Goal: Information Seeking & Learning: Learn about a topic

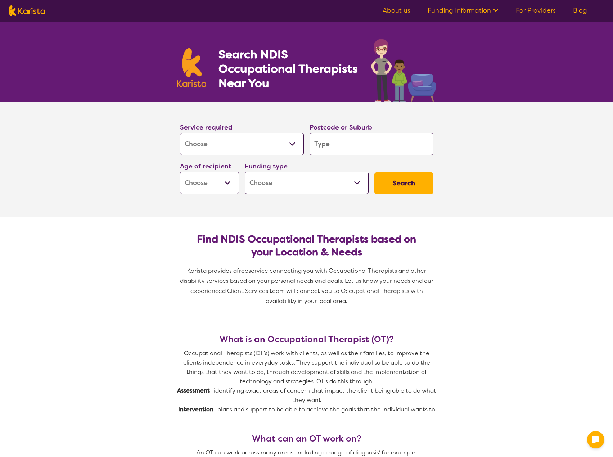
select select "[MEDICAL_DATA]"
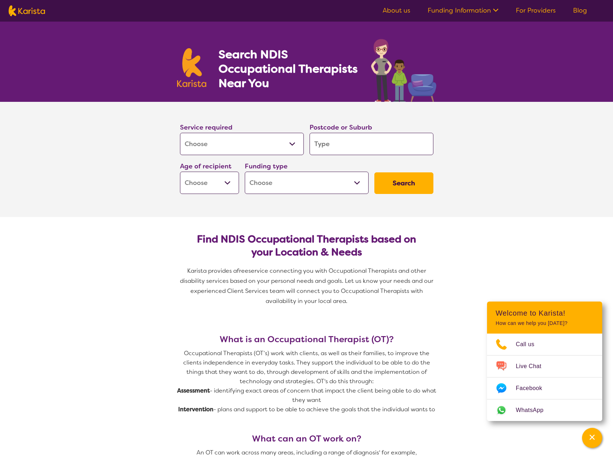
click at [356, 148] on input "search" at bounding box center [372, 144] width 124 height 22
type input "3"
type input "31"
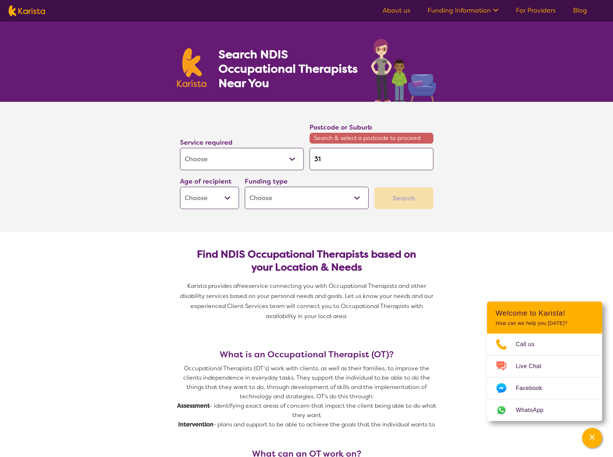
type input "317"
type input "3177"
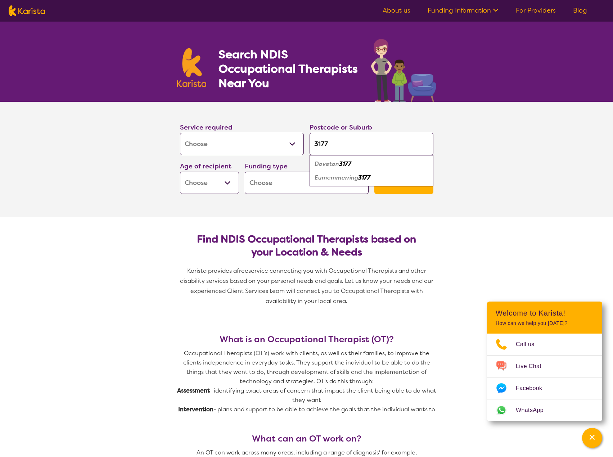
type input "3177"
click at [366, 164] on div "Doveton 3177" at bounding box center [371, 164] width 117 height 14
click at [314, 188] on select "Home Care Package (HCP) National Disability Insurance Scheme (NDIS) I don't know" at bounding box center [307, 183] width 124 height 22
select select "NDIS"
click at [245, 172] on select "Home Care Package (HCP) National Disability Insurance Scheme (NDIS) I don't know" at bounding box center [307, 183] width 124 height 22
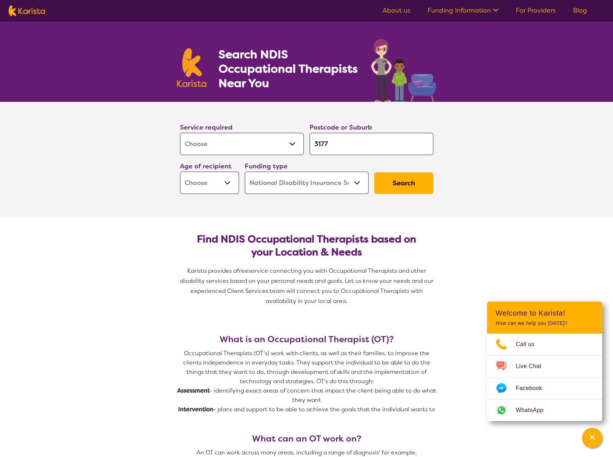
select select "NDIS"
click at [229, 187] on select "Early Childhood - 0 to 9 Child - 10 to 11 Adolescent - 12 to 17 Adult - 18 to 6…" at bounding box center [209, 183] width 59 height 22
select select "CH"
click at [180, 172] on select "Early Childhood - 0 to 9 Child - 10 to 11 Adolescent - 12 to 17 Adult - 18 to 6…" at bounding box center [209, 183] width 59 height 22
select select "CH"
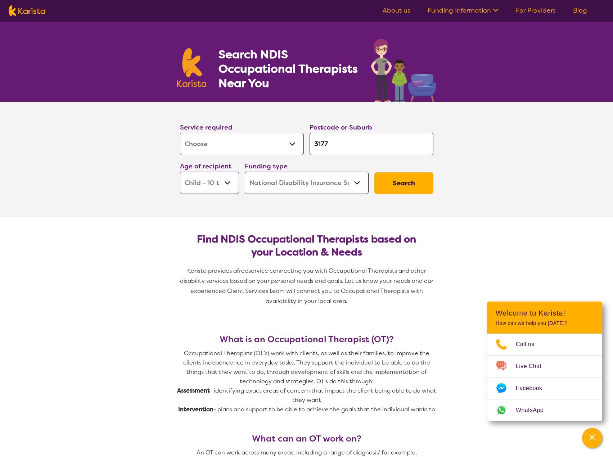
click at [224, 180] on select "Early Childhood - 0 to 9 Child - 10 to 11 Adolescent - 12 to 17 Adult - 18 to 6…" at bounding box center [209, 183] width 59 height 22
select select "AS"
click at [180, 172] on select "Early Childhood - 0 to 9 Child - 10 to 11 Adolescent - 12 to 17 Adult - 18 to 6…" at bounding box center [209, 183] width 59 height 22
select select "AS"
click at [402, 180] on button "Search" at bounding box center [404, 183] width 59 height 22
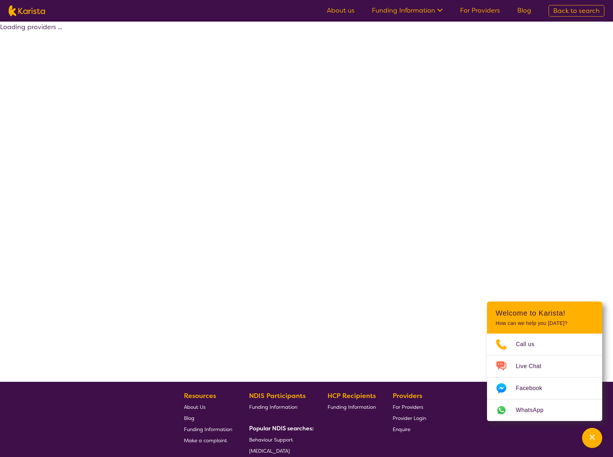
select select "by_score"
